Goal: Navigation & Orientation: Understand site structure

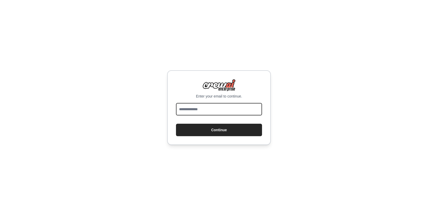
click at [223, 108] on input "email" at bounding box center [219, 109] width 86 height 12
type input "**********"
click at [176, 124] on button "Continue" at bounding box center [219, 130] width 86 height 12
click at [220, 112] on input "email" at bounding box center [219, 109] width 86 height 12
type input "**********"
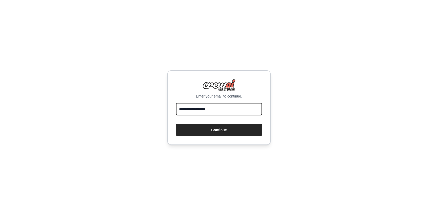
click at [176, 124] on button "Continue" at bounding box center [219, 130] width 86 height 12
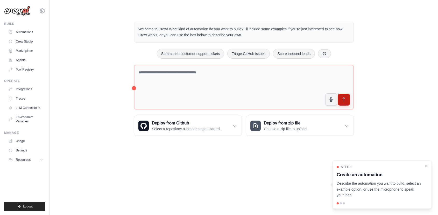
click at [345, 98] on icon "submit" at bounding box center [344, 99] width 2 height 4
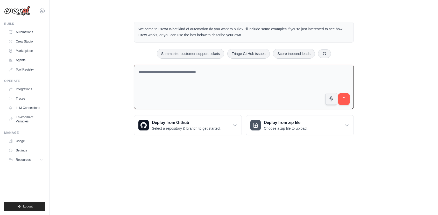
click at [42, 9] on icon at bounding box center [42, 11] width 6 height 6
click at [42, 34] on link "Settings" at bounding box center [42, 34] width 46 height 9
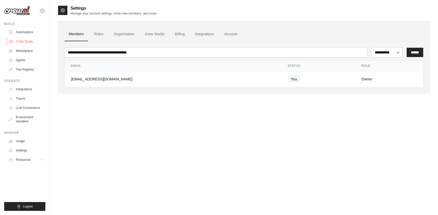
click at [31, 41] on link "Crew Studio" at bounding box center [26, 41] width 39 height 8
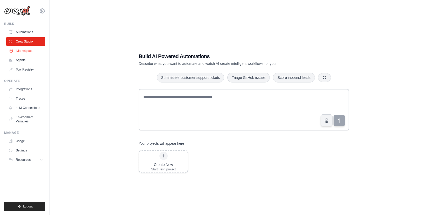
click at [30, 52] on link "Marketplace" at bounding box center [26, 51] width 39 height 8
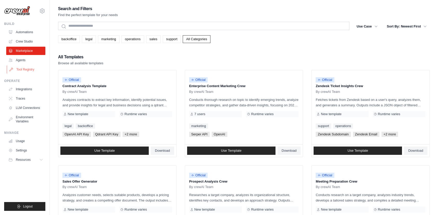
click at [28, 69] on link "Tool Registry" at bounding box center [26, 69] width 39 height 8
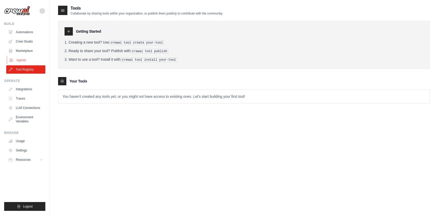
click at [30, 57] on link "Agents" at bounding box center [26, 60] width 39 height 8
